Goal: Check status

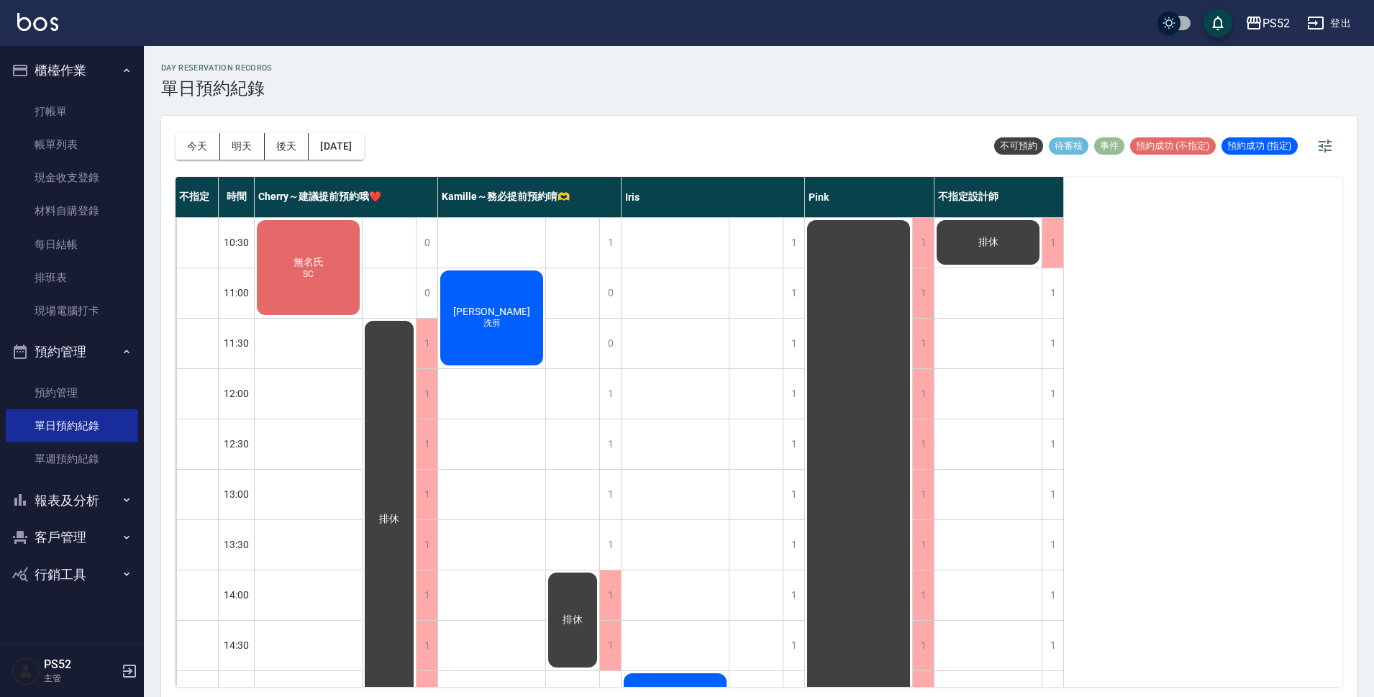
click at [506, 298] on div "[PERSON_NAME]剪" at bounding box center [491, 317] width 107 height 99
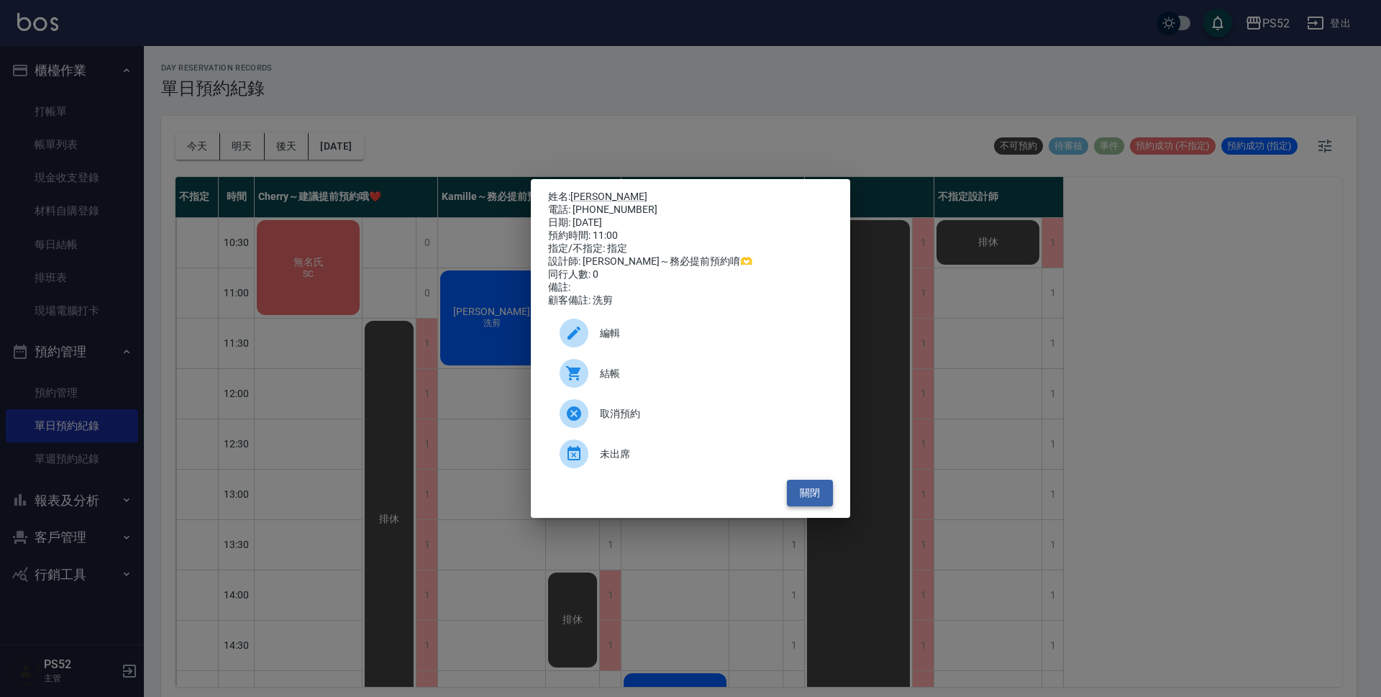
click at [827, 504] on button "關閉" at bounding box center [810, 493] width 46 height 27
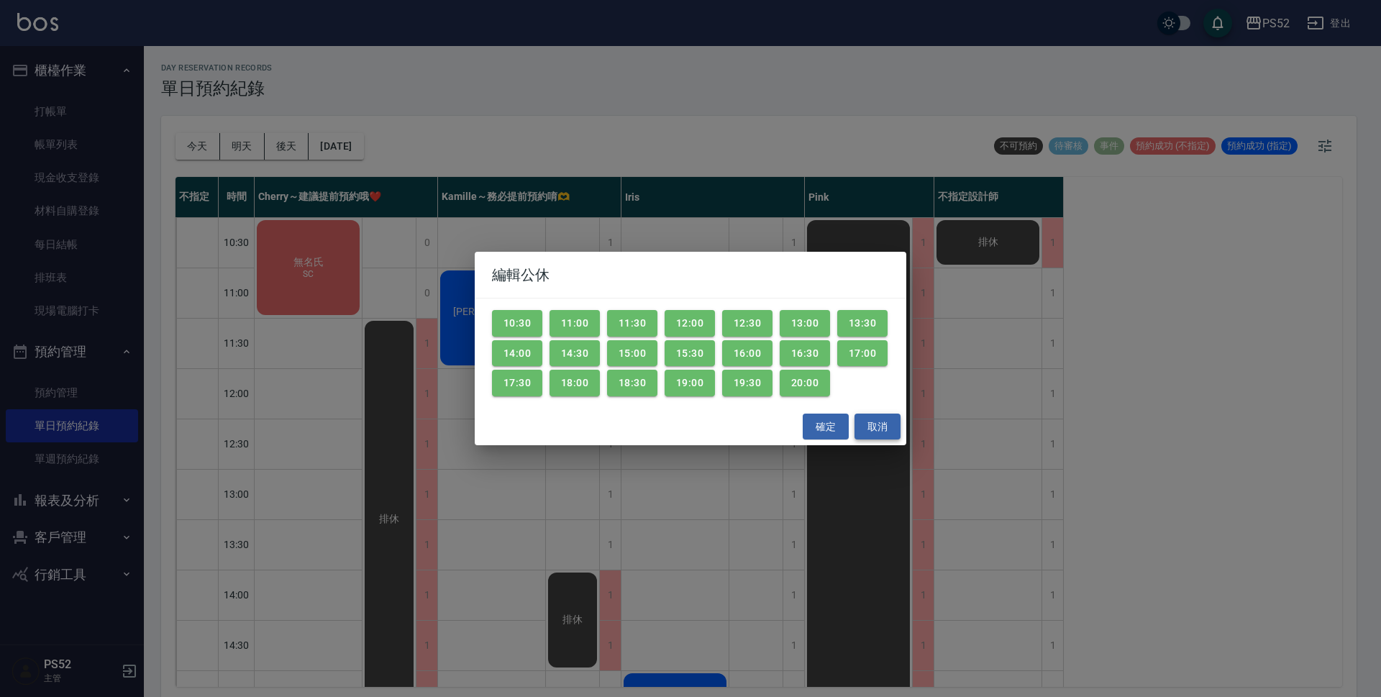
click at [884, 426] on button "取消" at bounding box center [878, 427] width 46 height 27
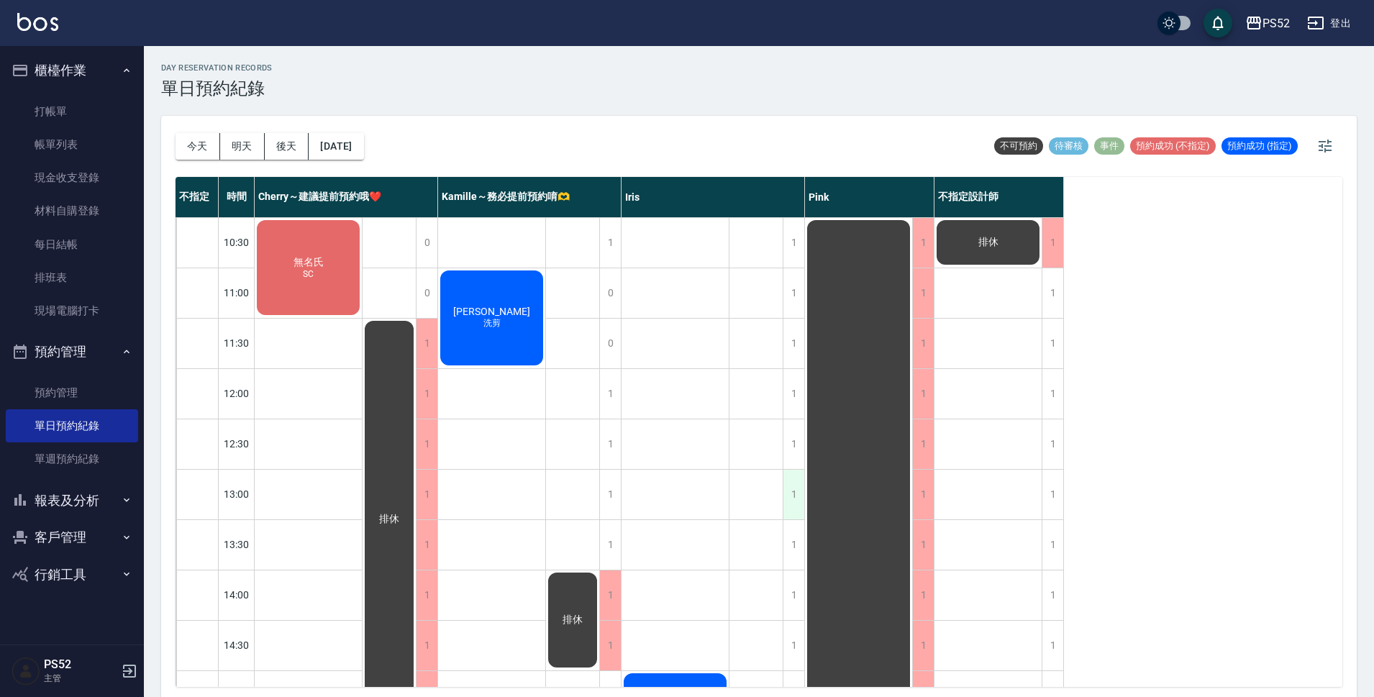
click at [791, 494] on div "1" at bounding box center [794, 495] width 22 height 50
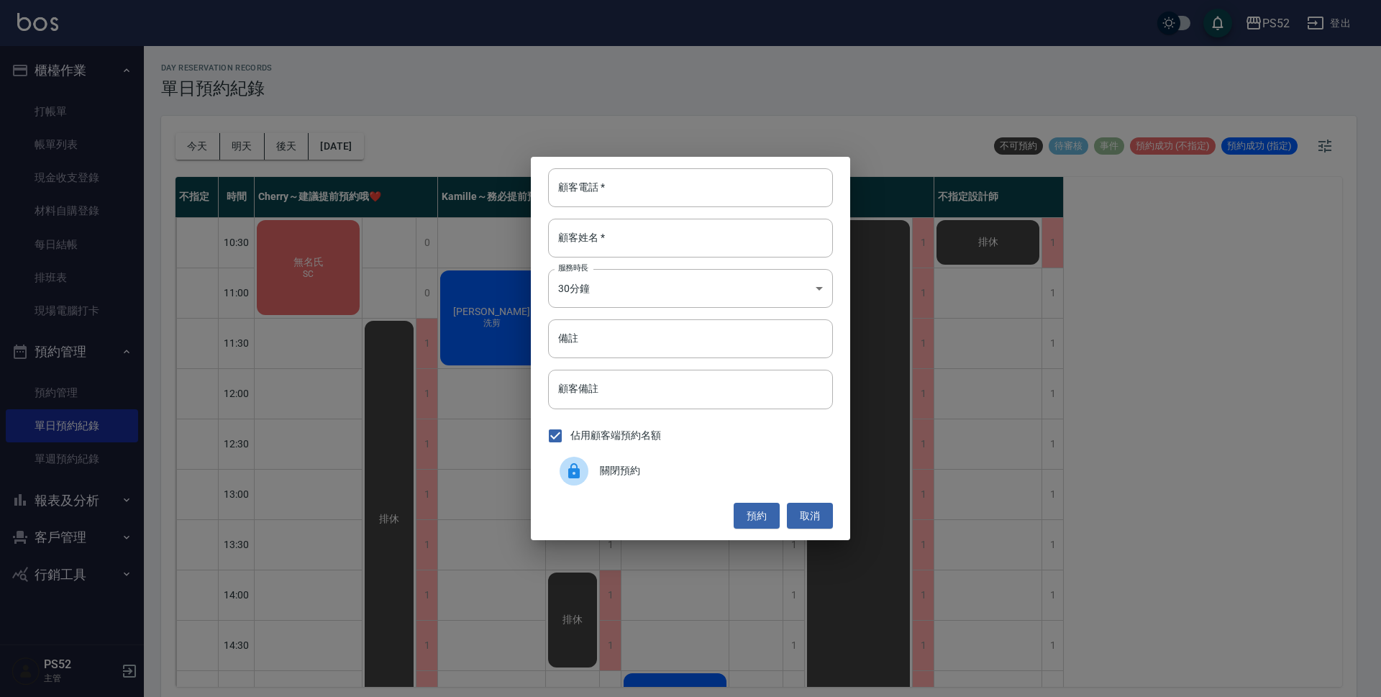
click at [626, 475] on span "關閉預約" at bounding box center [711, 470] width 222 height 15
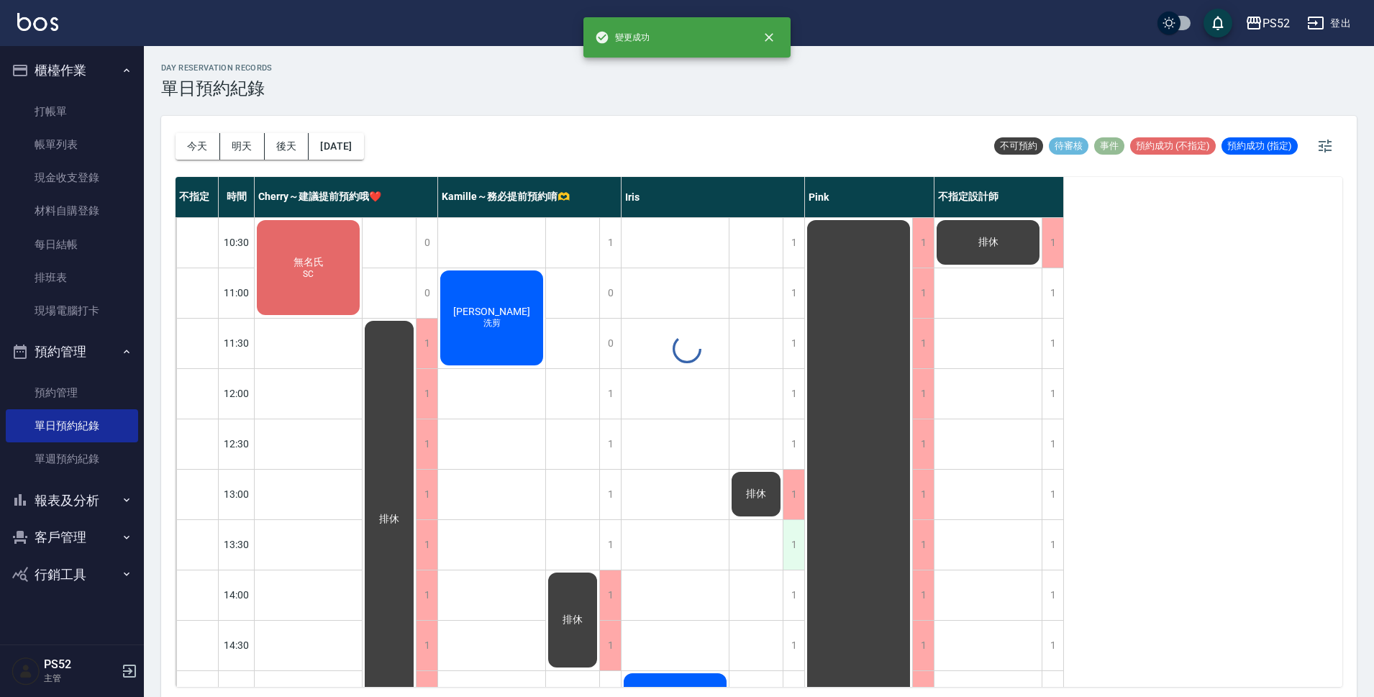
click at [785, 531] on div "1" at bounding box center [794, 545] width 22 height 50
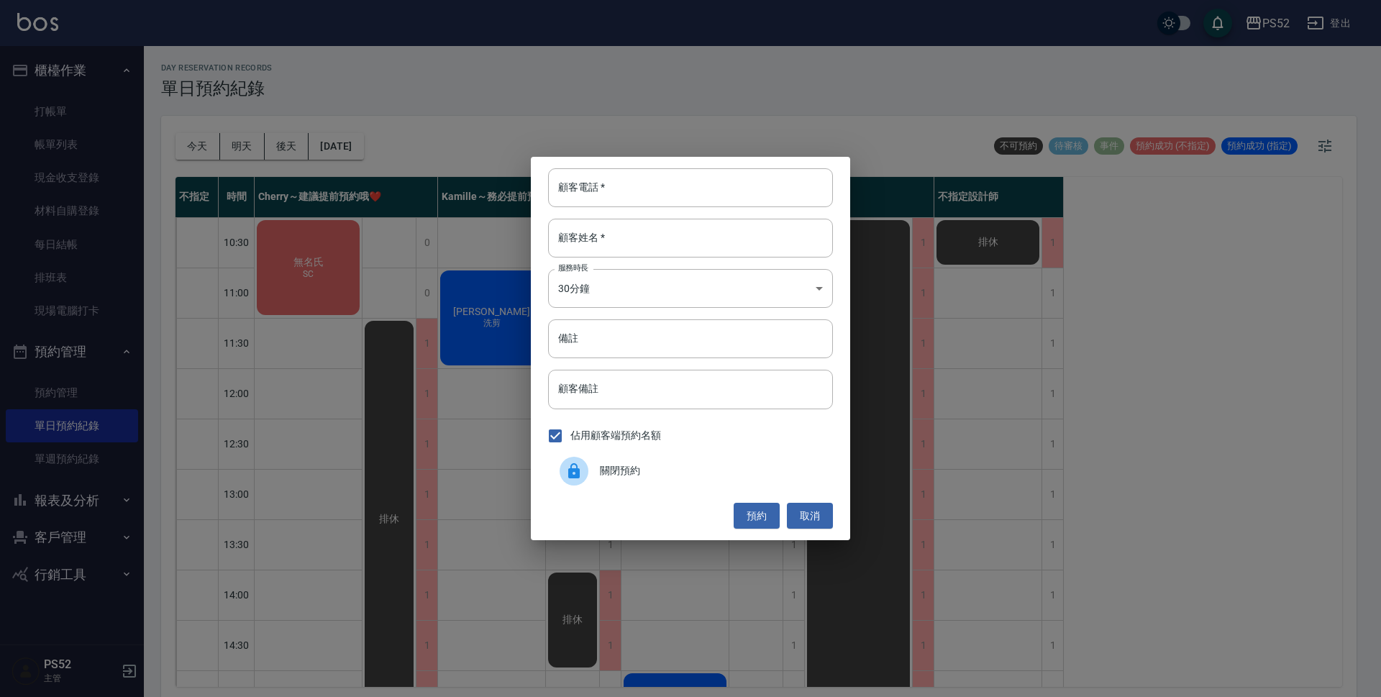
click at [614, 476] on span "關閉預約" at bounding box center [711, 470] width 222 height 15
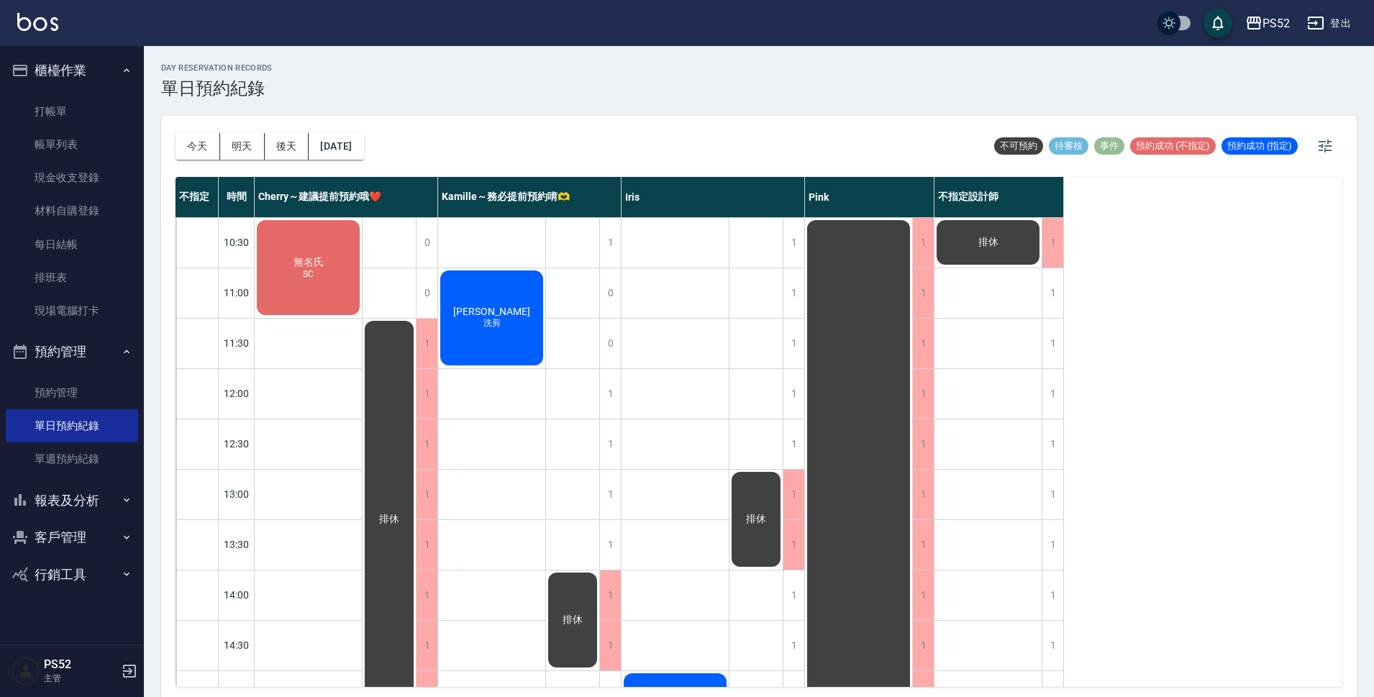
click at [501, 296] on div "[PERSON_NAME]剪" at bounding box center [491, 317] width 107 height 99
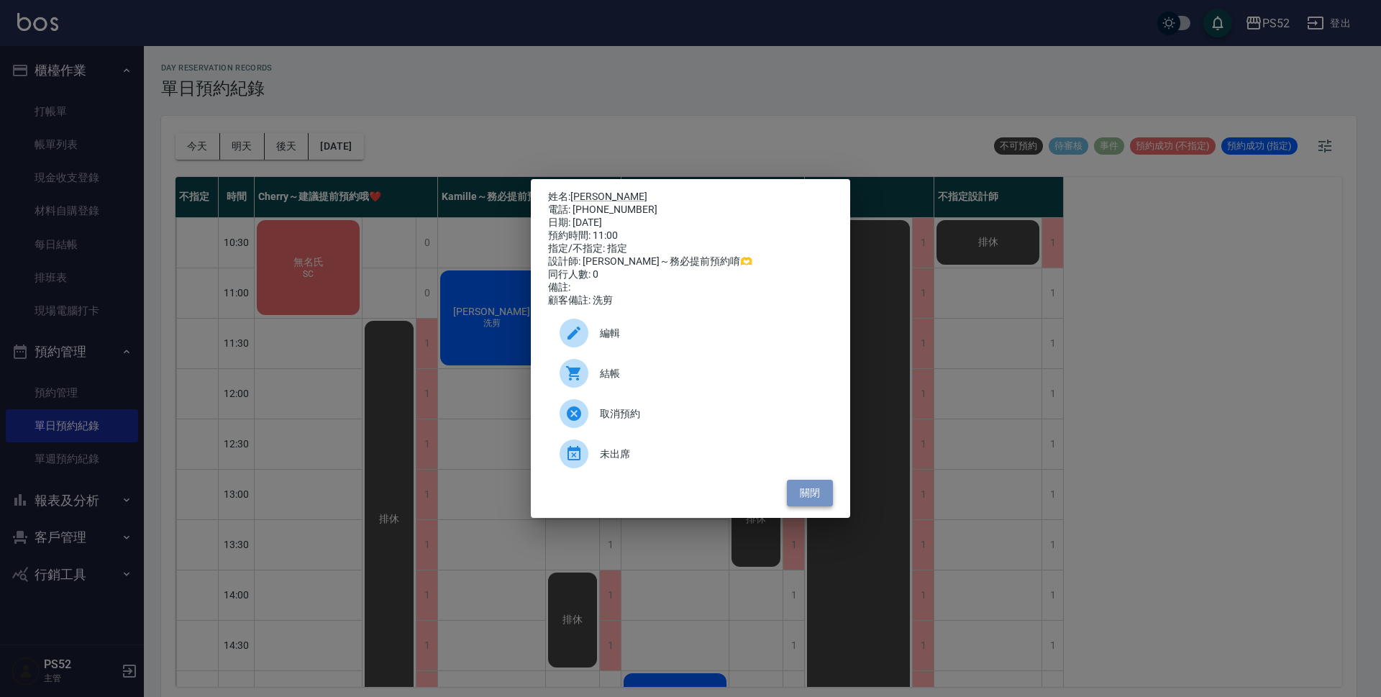
click at [811, 496] on button "關閉" at bounding box center [810, 493] width 46 height 27
